Goal: Task Accomplishment & Management: Use online tool/utility

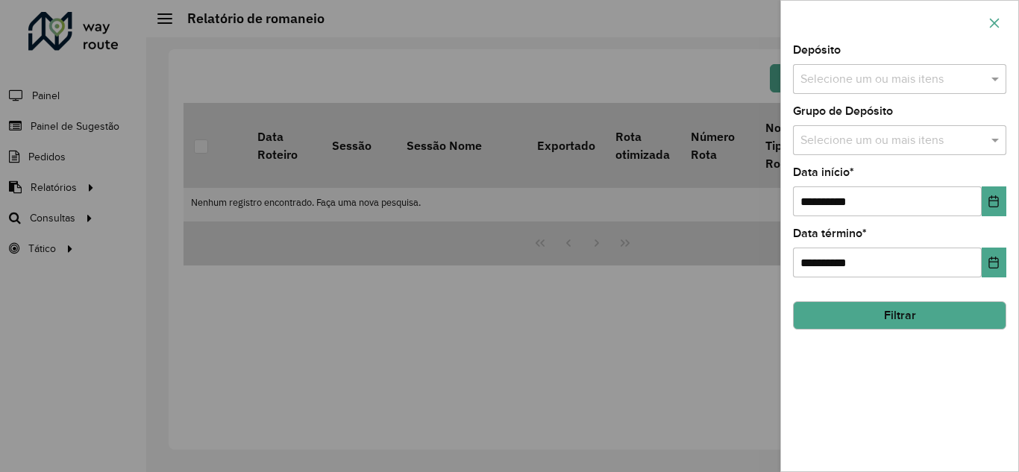
click at [999, 28] on icon "button" at bounding box center [995, 23] width 12 height 12
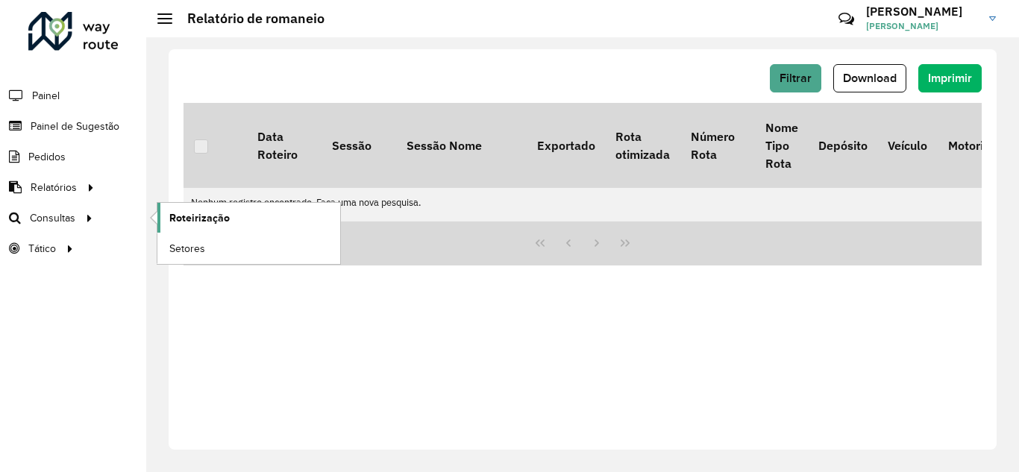
click at [231, 218] on link "Roteirização" at bounding box center [248, 218] width 183 height 30
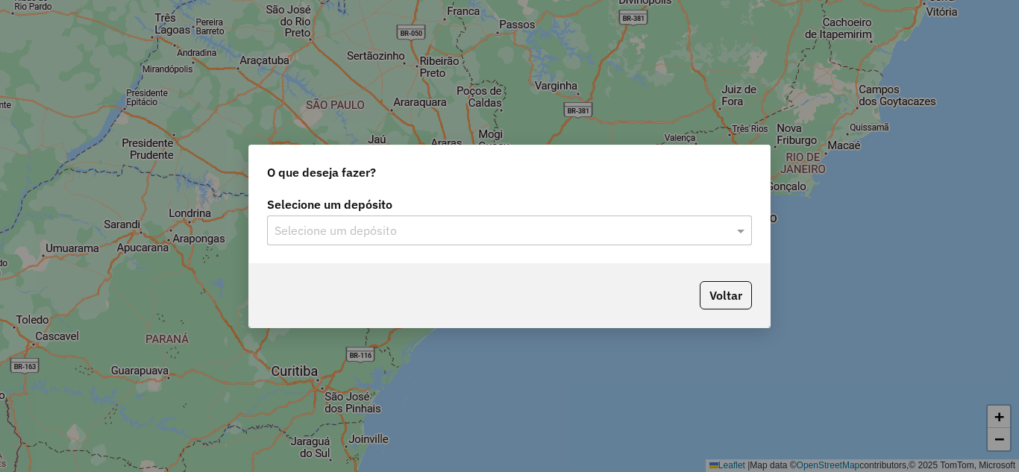
click at [492, 251] on div "Selecione um depósito Selecione um depósito" at bounding box center [509, 228] width 521 height 70
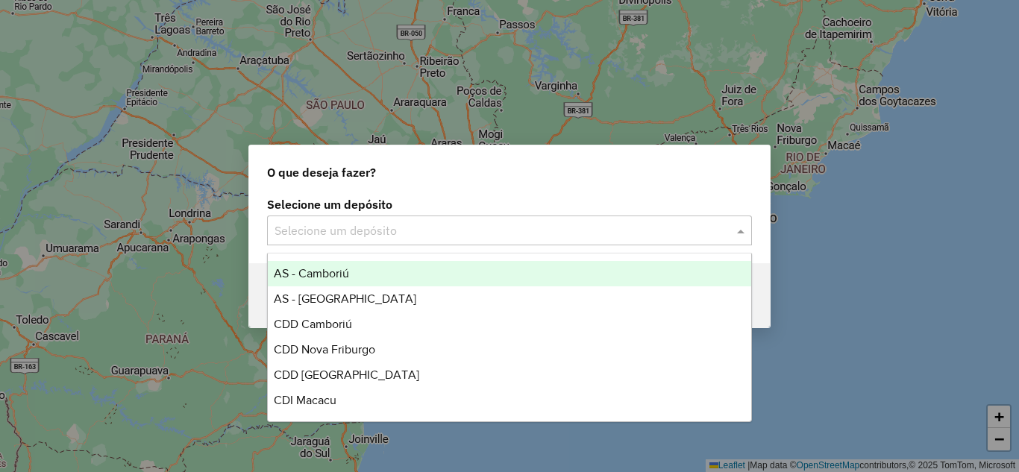
click at [479, 231] on input "text" at bounding box center [495, 231] width 440 height 18
